Goal: Task Accomplishment & Management: Manage account settings

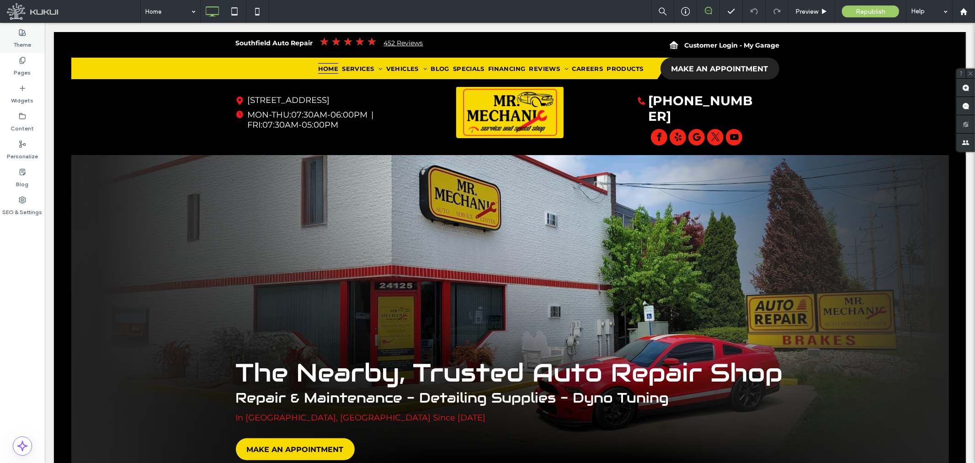
click at [28, 36] on label "Theme" at bounding box center [23, 42] width 18 height 13
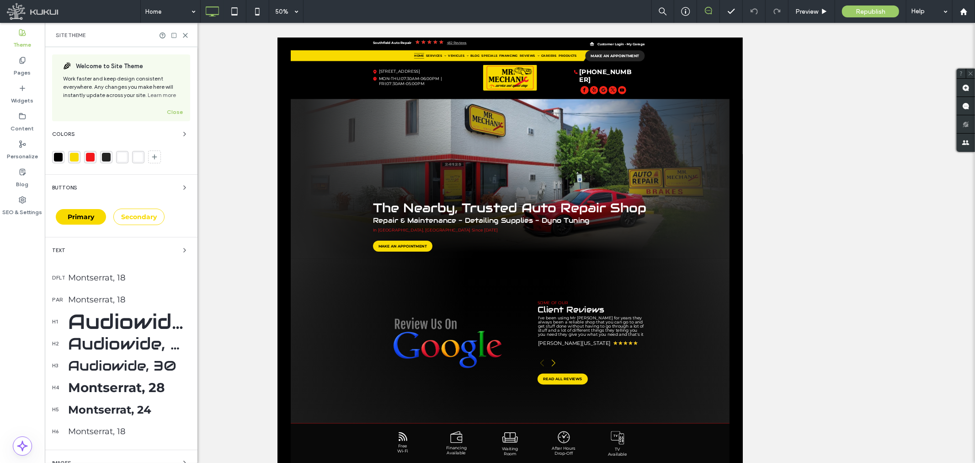
click at [114, 129] on div "Colors" at bounding box center [121, 133] width 138 height 11
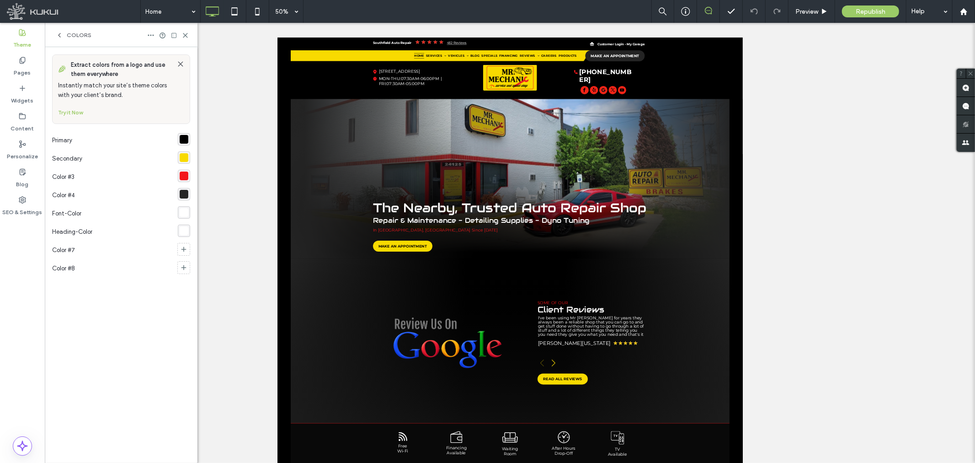
click at [184, 152] on div "rgba(248, 218, 0, 1)" at bounding box center [184, 157] width 12 height 12
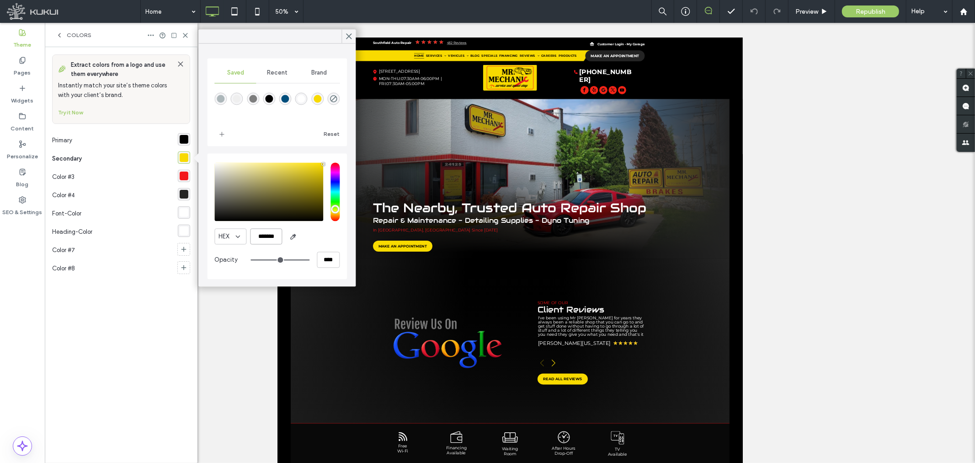
click at [272, 232] on input "*******" at bounding box center [266, 236] width 32 height 16
click at [350, 35] on use at bounding box center [348, 36] width 5 height 5
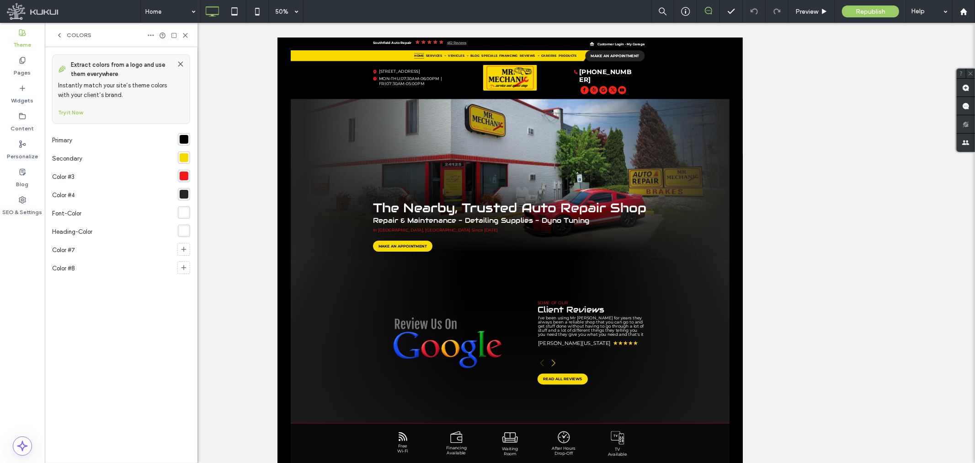
click at [189, 177] on div "rgba(243, 23, 27, 1)" at bounding box center [184, 176] width 12 height 12
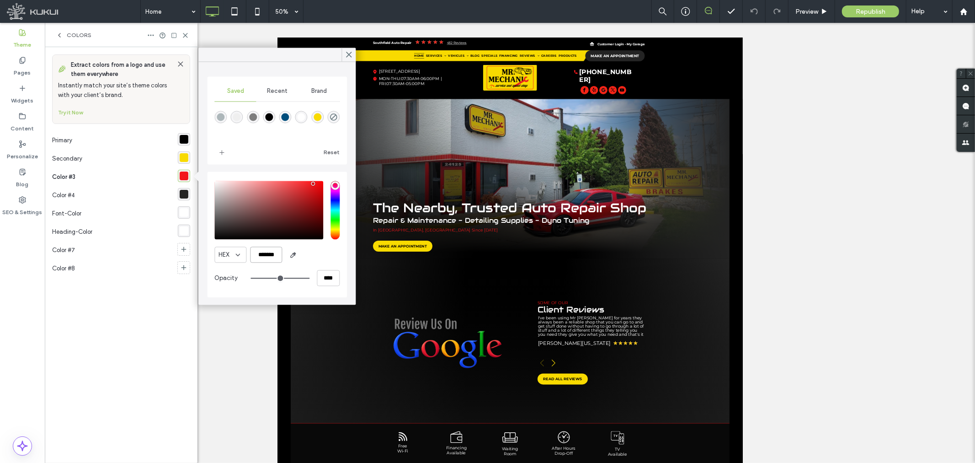
click at [272, 256] on input "*******" at bounding box center [266, 254] width 32 height 16
click at [21, 199] on use at bounding box center [22, 200] width 6 height 6
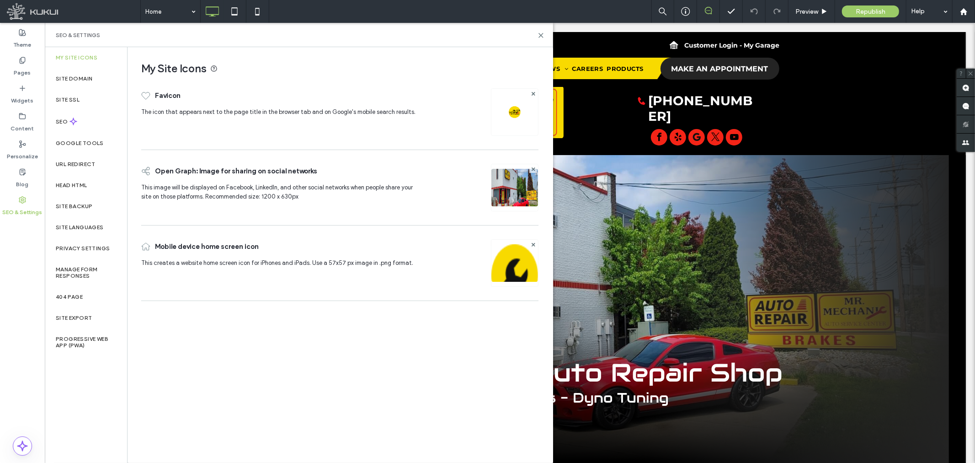
click at [67, 185] on span "Buttons" at bounding box center [64, 187] width 25 height 5
click at [81, 182] on label "Head HTML" at bounding box center [72, 185] width 32 height 6
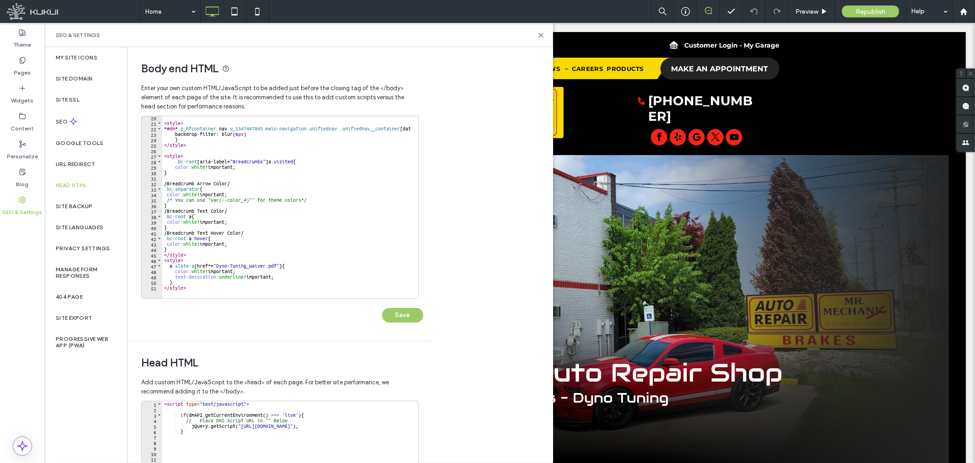
scroll to position [106, 0]
type textarea "*"
click at [203, 284] on div "< style > * #dm * .p_hfcontainer nav .u_1347447045.main-navigation.unifiednav .…" at bounding box center [331, 207] width 338 height 185
click at [202, 288] on div at bounding box center [331, 293] width 338 height 10
type textarea "********"
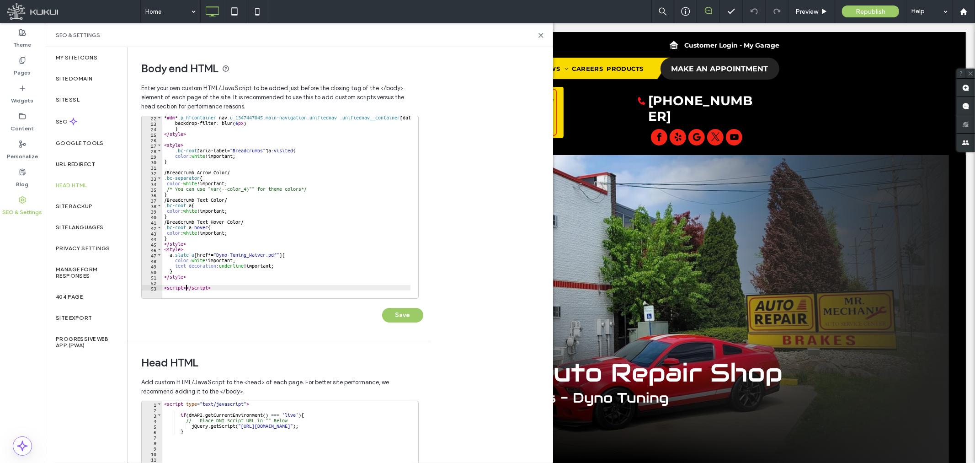
scroll to position [0, 1]
type textarea "**********"
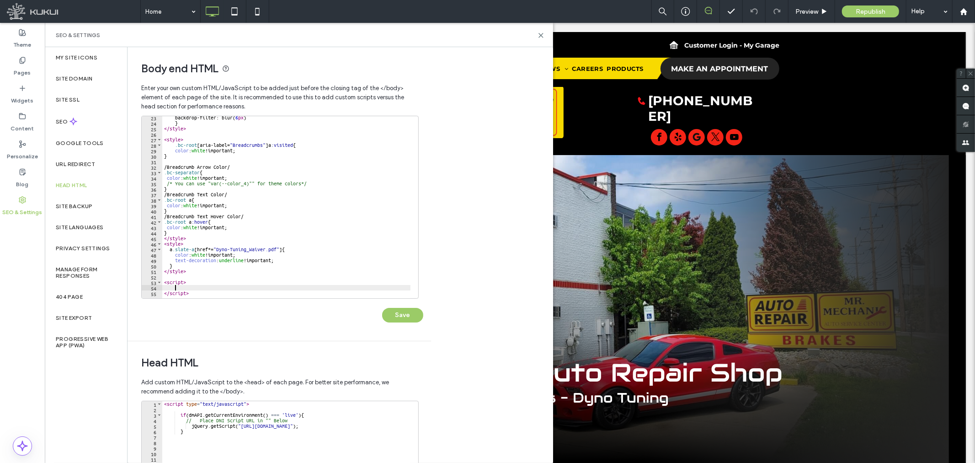
scroll to position [127, 0]
click at [197, 285] on div "} </ style > < style > .bc-root [ aria-label = " Breadcrumbs " ] a :visited { c…" at bounding box center [331, 207] width 338 height 185
paste textarea "Cursor at row 55"
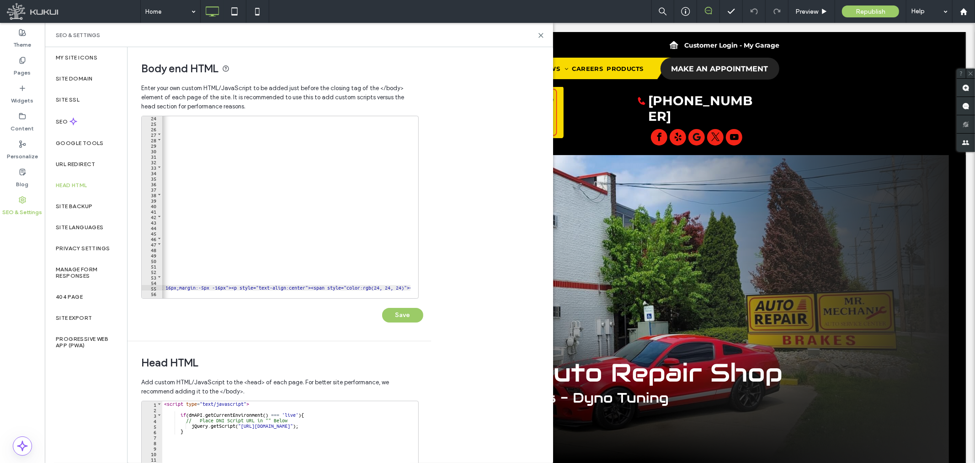
scroll to position [0, 0]
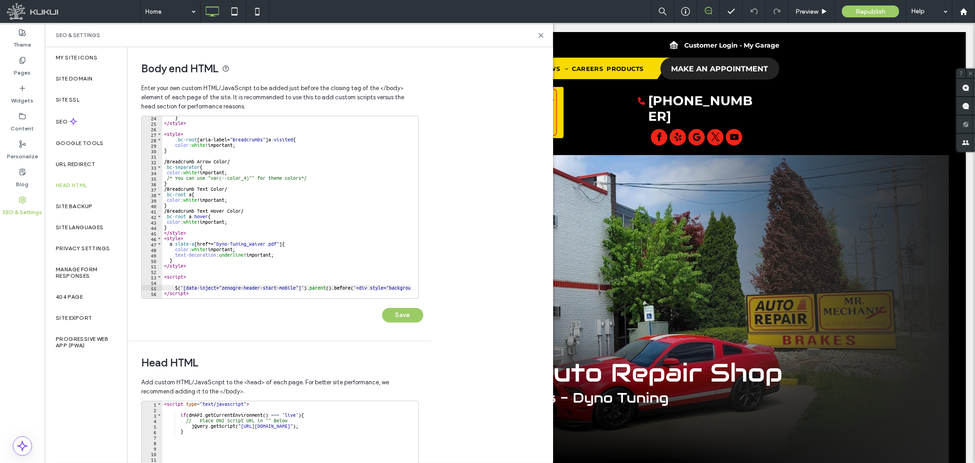
type textarea "********"
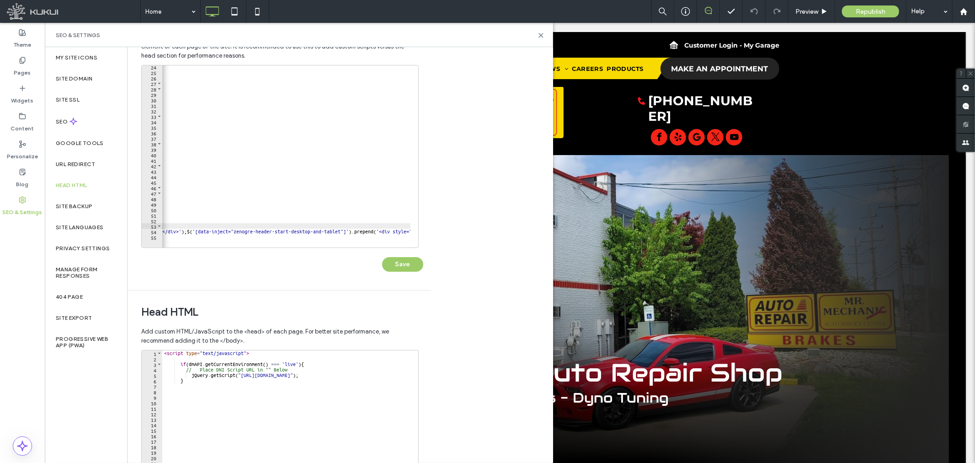
scroll to position [0, 2114]
click at [215, 234] on div "} </ style > < style > .bc-root [ aria-label = " Breadcrumbs " ] a :visited { c…" at bounding box center [215, 156] width 4333 height 185
click at [334, 234] on div "} </ style > < style > .bc-root [ aria-label = " Breadcrumbs " ] a :visited { c…" at bounding box center [286, 156] width 248 height 182
click at [328, 232] on div "} </ style > < style > .bc-root [ aria-label = " Breadcrumbs " ] a :visited { c…" at bounding box center [327, 156] width 4333 height 185
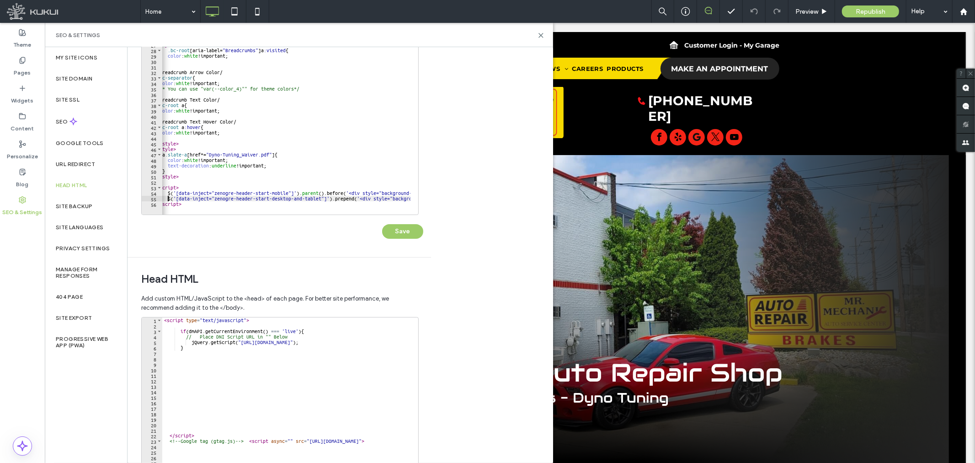
scroll to position [101, 0]
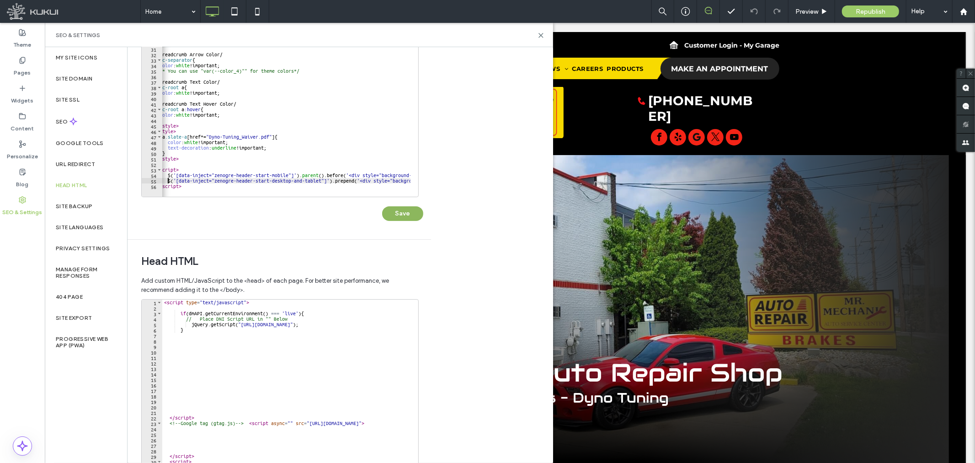
type textarea "**********"
click at [395, 211] on button "Save" at bounding box center [402, 213] width 41 height 15
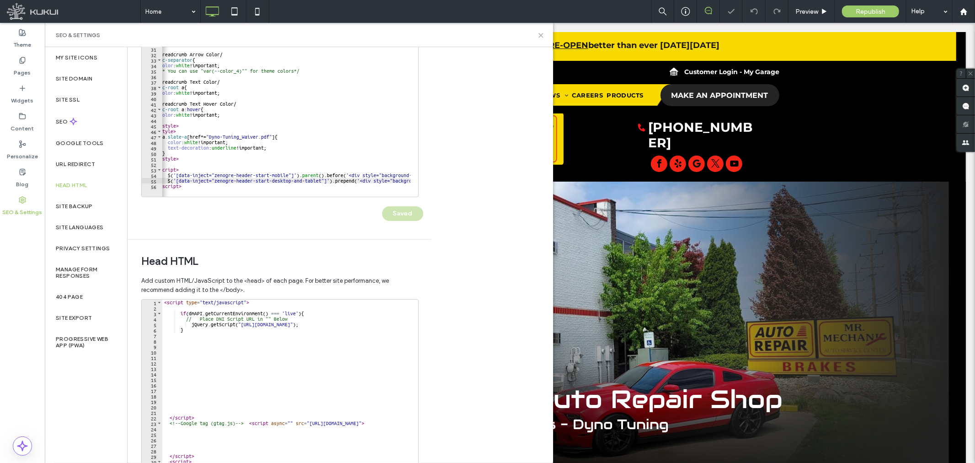
scroll to position [0, 0]
drag, startPoint x: 495, startPoint y: 11, endPoint x: 539, endPoint y: 33, distance: 50.1
click at [539, 33] on icon at bounding box center [541, 35] width 7 height 7
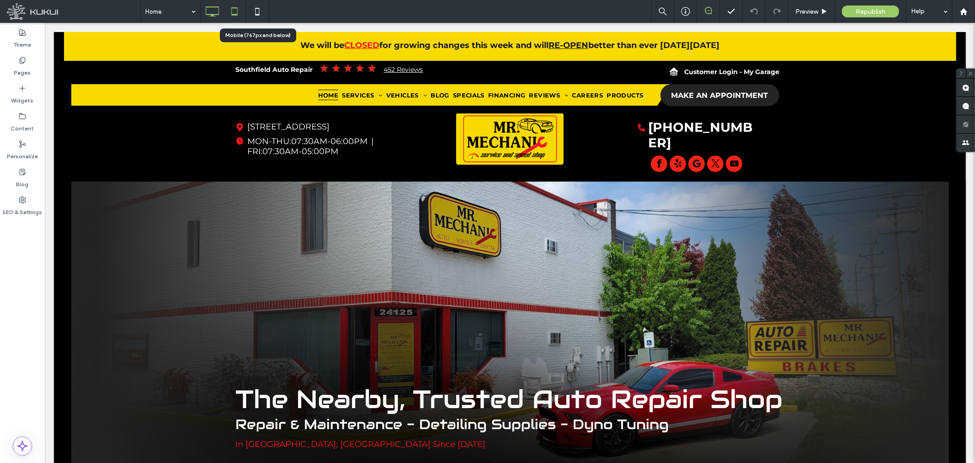
click at [224, 14] on div at bounding box center [235, 11] width 22 height 18
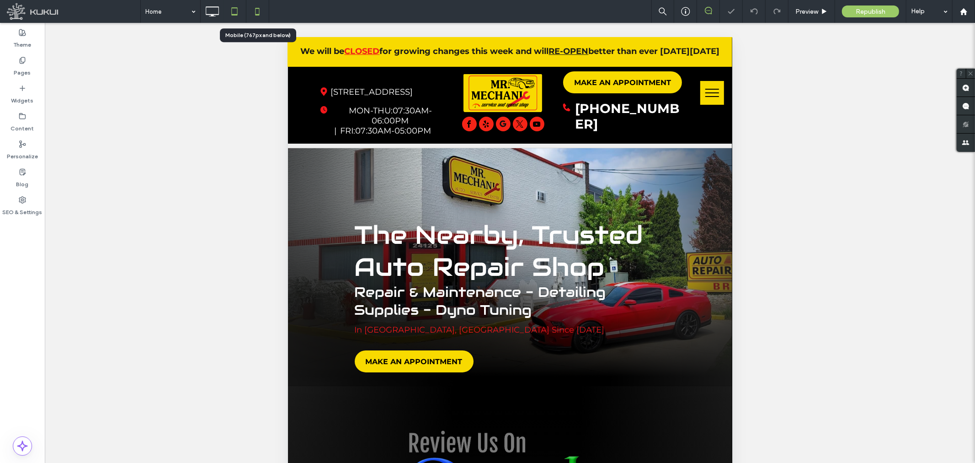
click at [254, 11] on icon at bounding box center [257, 11] width 18 height 18
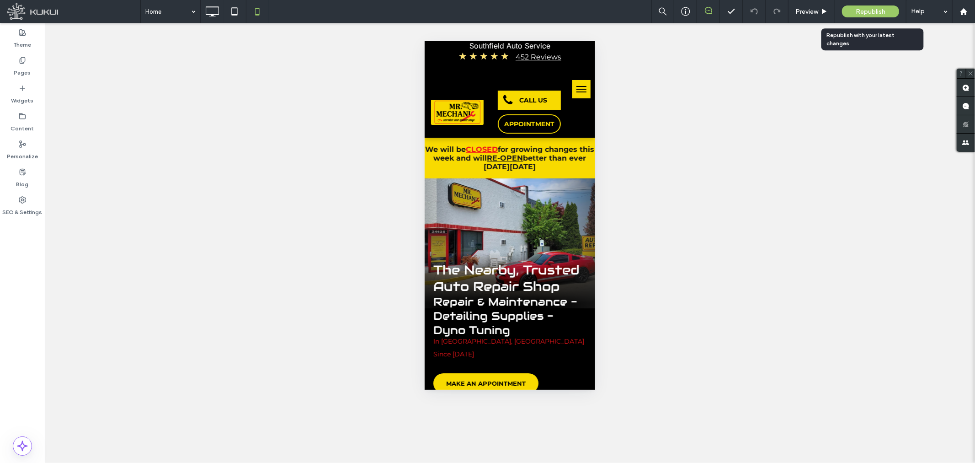
click at [858, 14] on span "Republish" at bounding box center [871, 12] width 30 height 8
